Goal: Transaction & Acquisition: Purchase product/service

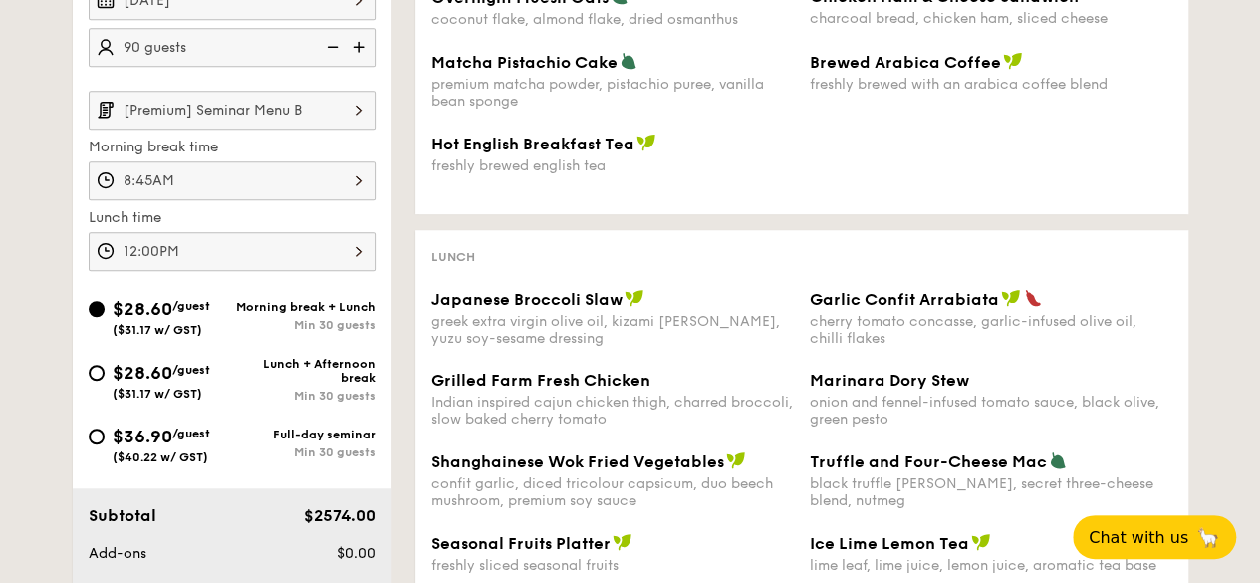
scroll to position [498, 0]
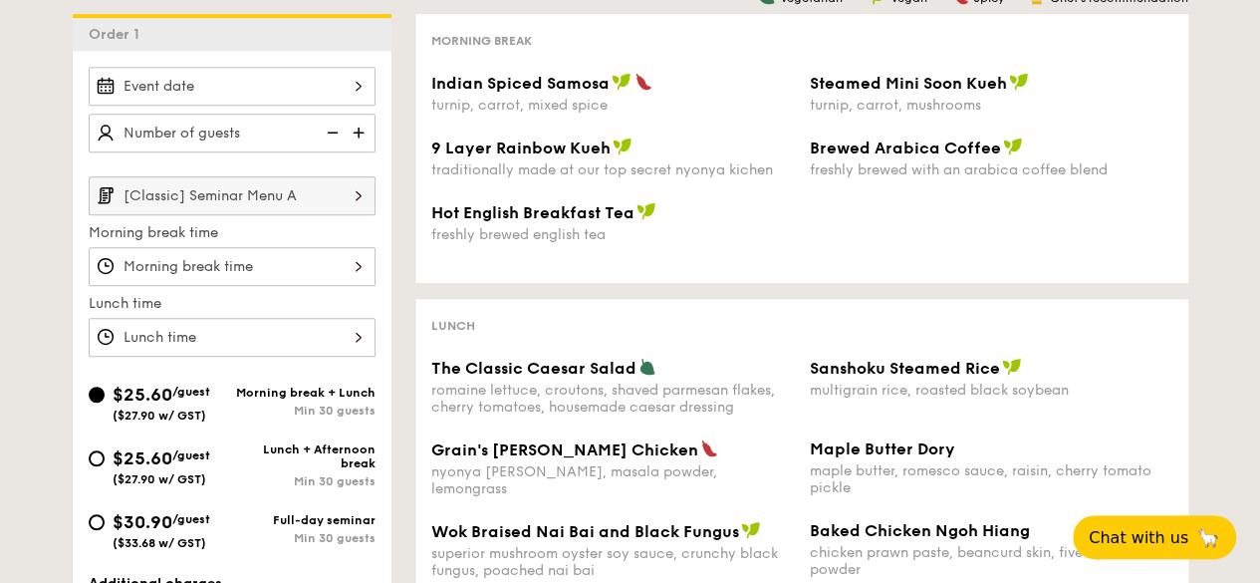
scroll to position [597, 0]
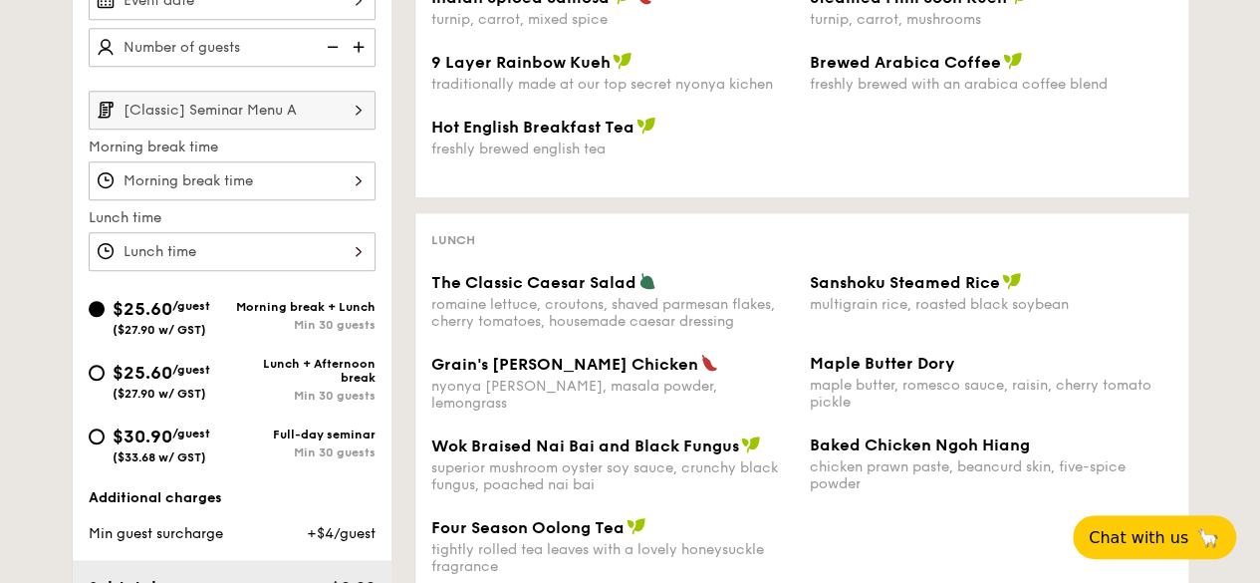
click at [291, 129] on input "[Classic] Seminar Menu A" at bounding box center [232, 110] width 287 height 39
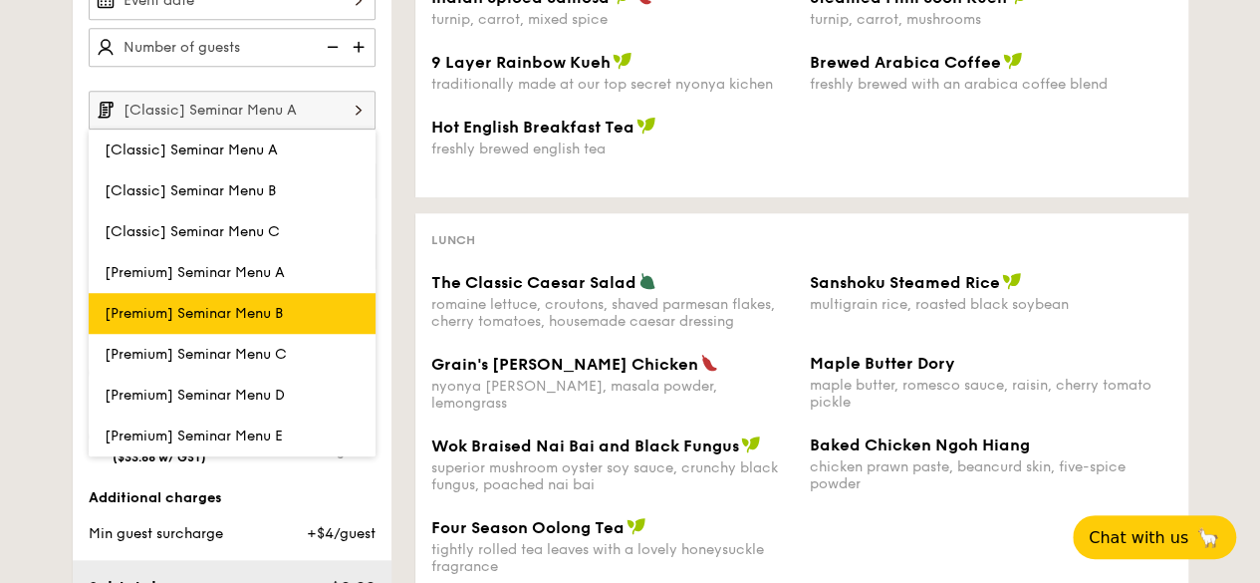
click at [281, 310] on label "[Premium] Seminar Menu B" at bounding box center [232, 313] width 287 height 41
click at [0, 0] on input "[Premium] Seminar Menu B" at bounding box center [0, 0] width 0 height 0
type input "[Premium] Seminar Menu B"
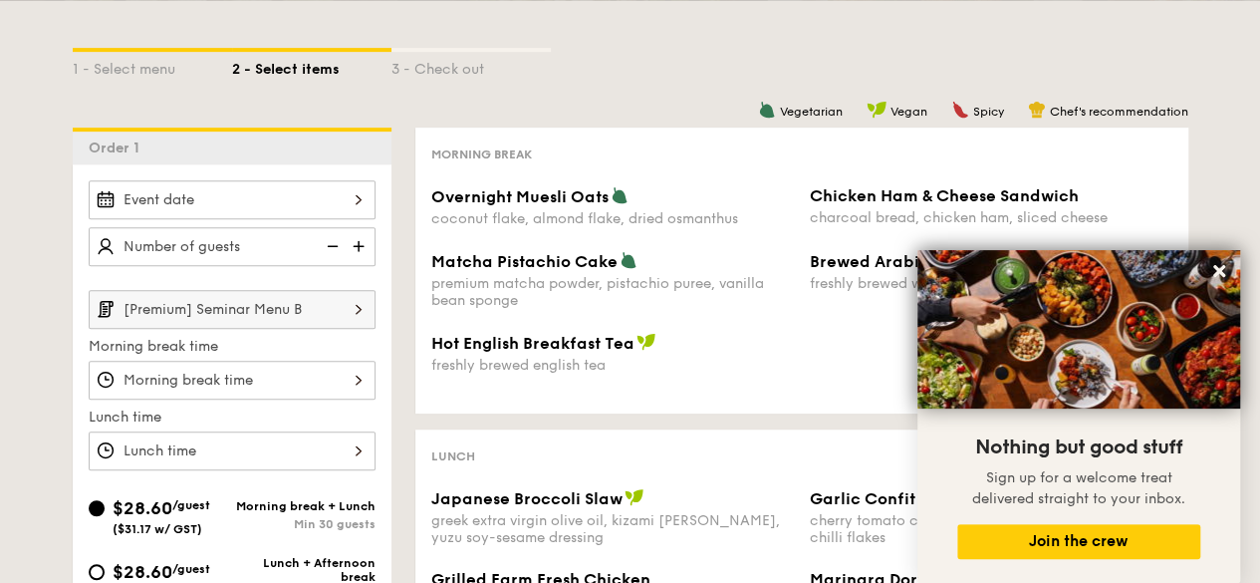
scroll to position [498, 0]
